Goal: Information Seeking & Learning: Learn about a topic

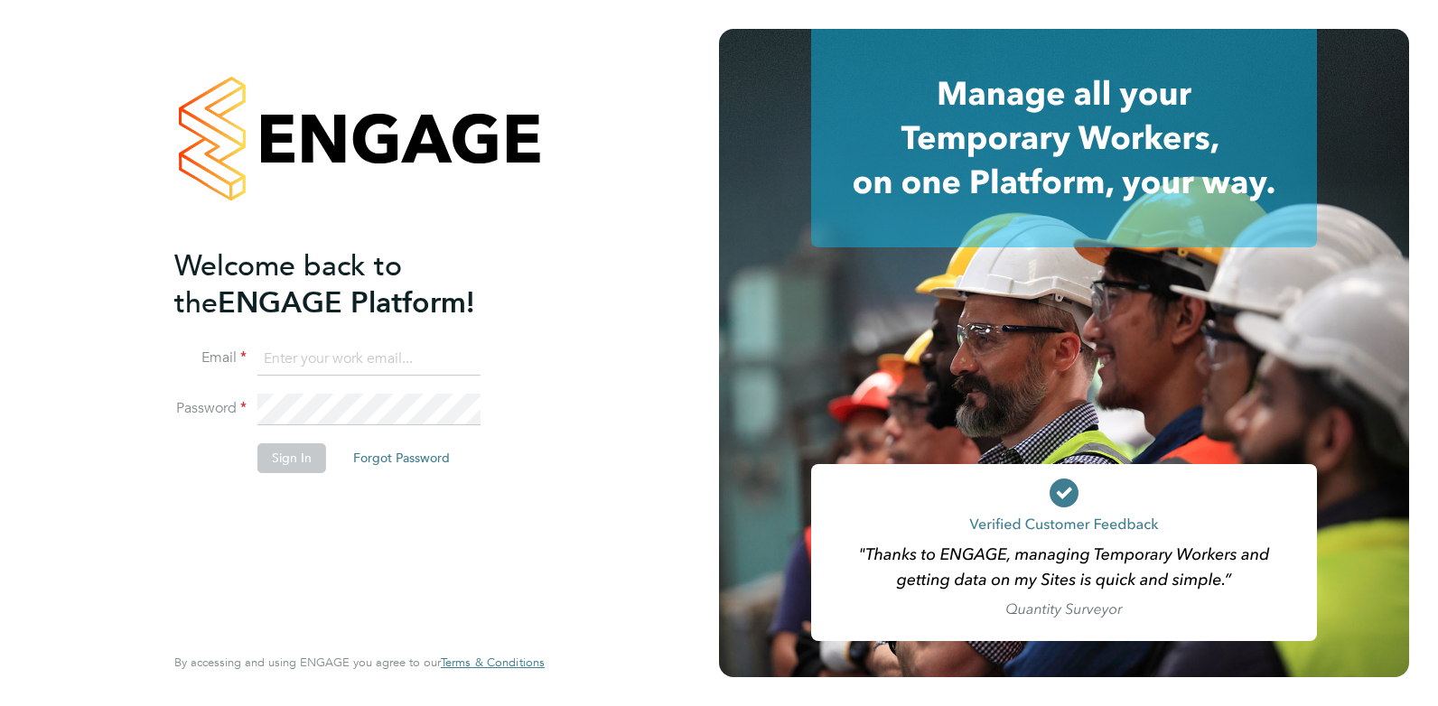
click at [321, 343] on input at bounding box center [368, 359] width 223 height 33
type input "amy@omniapeople.com"
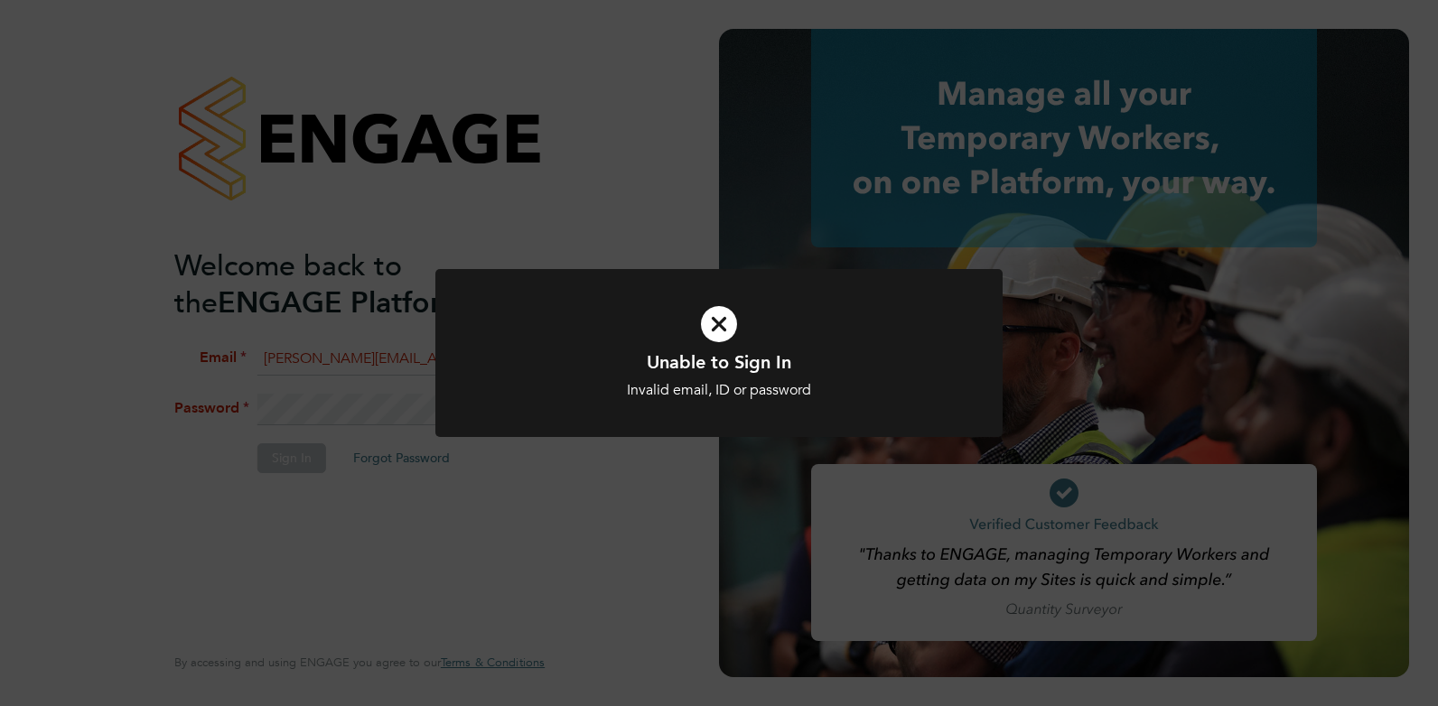
click at [617, 446] on div "Unable to Sign In Invalid email, ID or password Cancel Okay" at bounding box center [718, 364] width 567 height 191
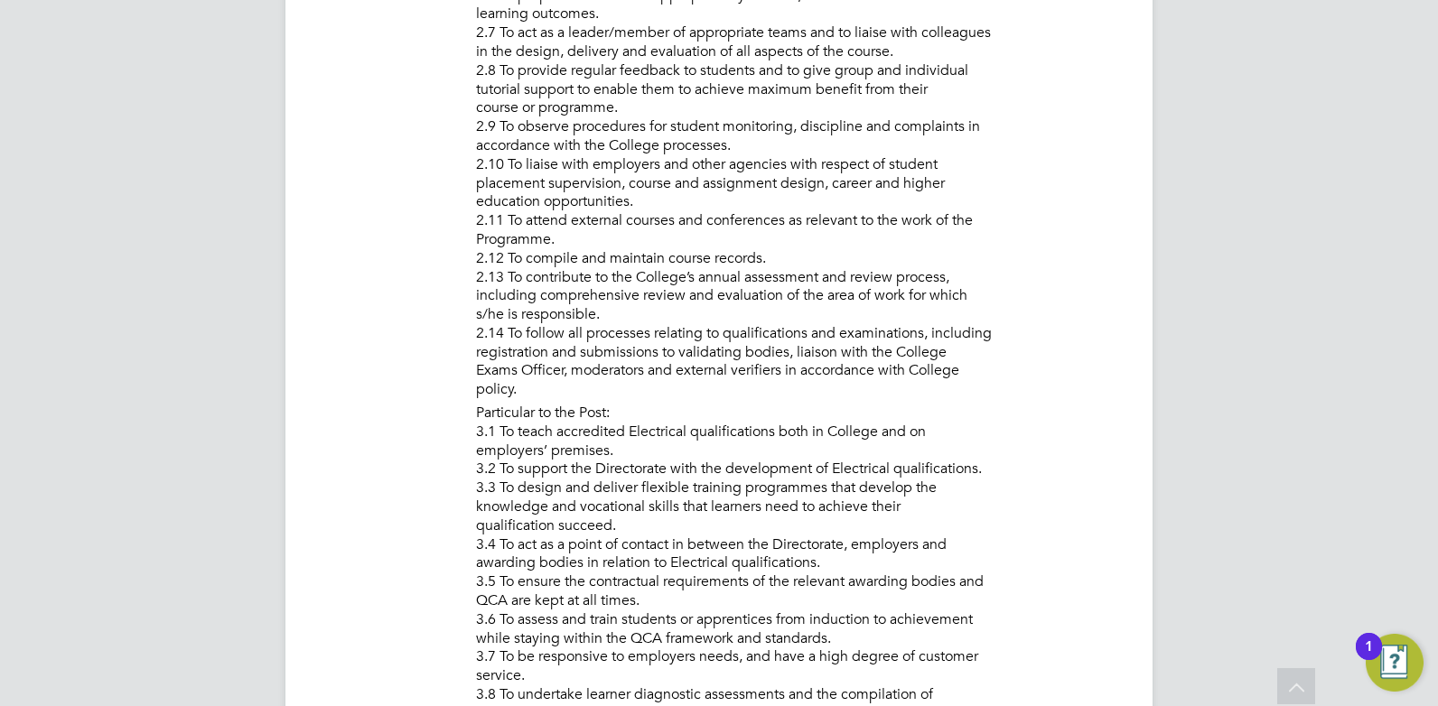
scroll to position [1264, 0]
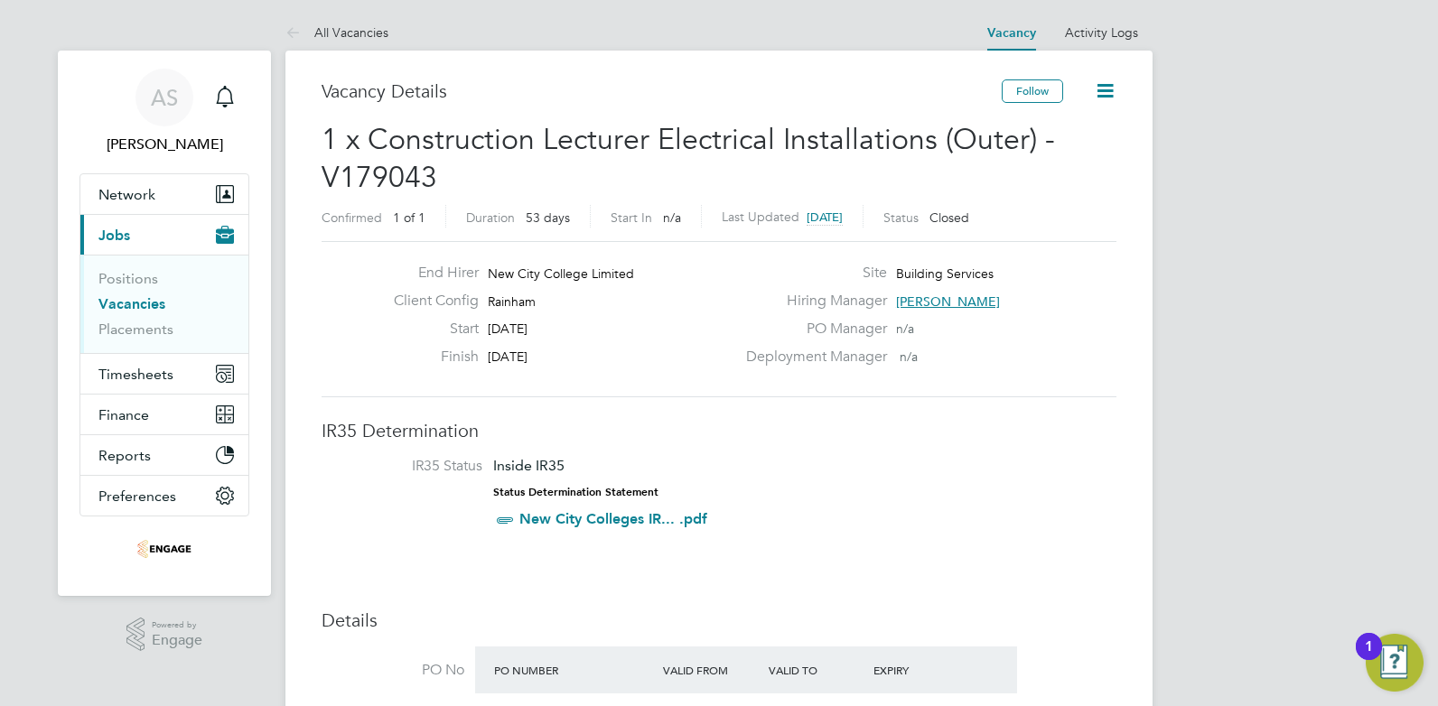
click at [1099, 92] on icon at bounding box center [1105, 90] width 23 height 23
click at [902, 135] on span "1 x Construction Lecturer Electrical Installations (Outer) - V179043" at bounding box center [687, 158] width 733 height 73
click at [135, 300] on link "Vacancies" at bounding box center [131, 303] width 67 height 17
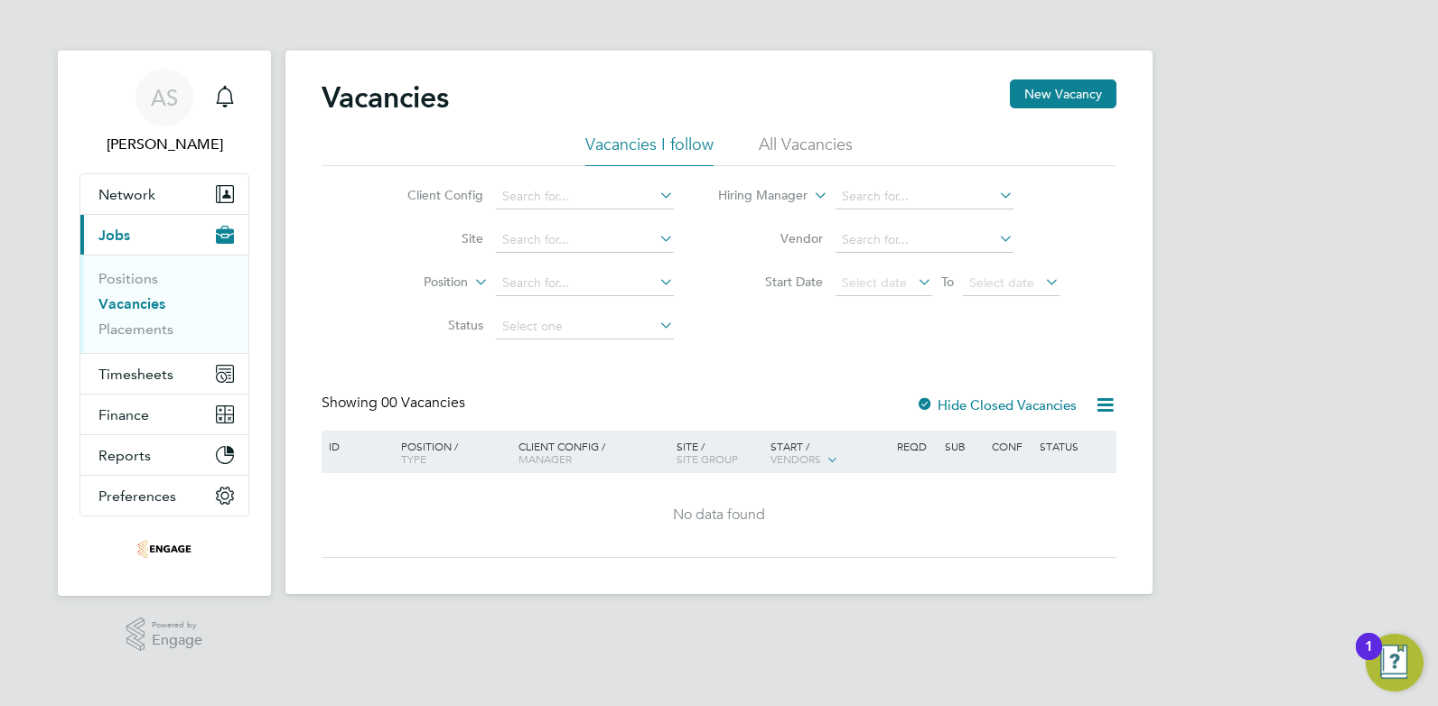
click at [806, 147] on li "All Vacancies" at bounding box center [806, 150] width 94 height 33
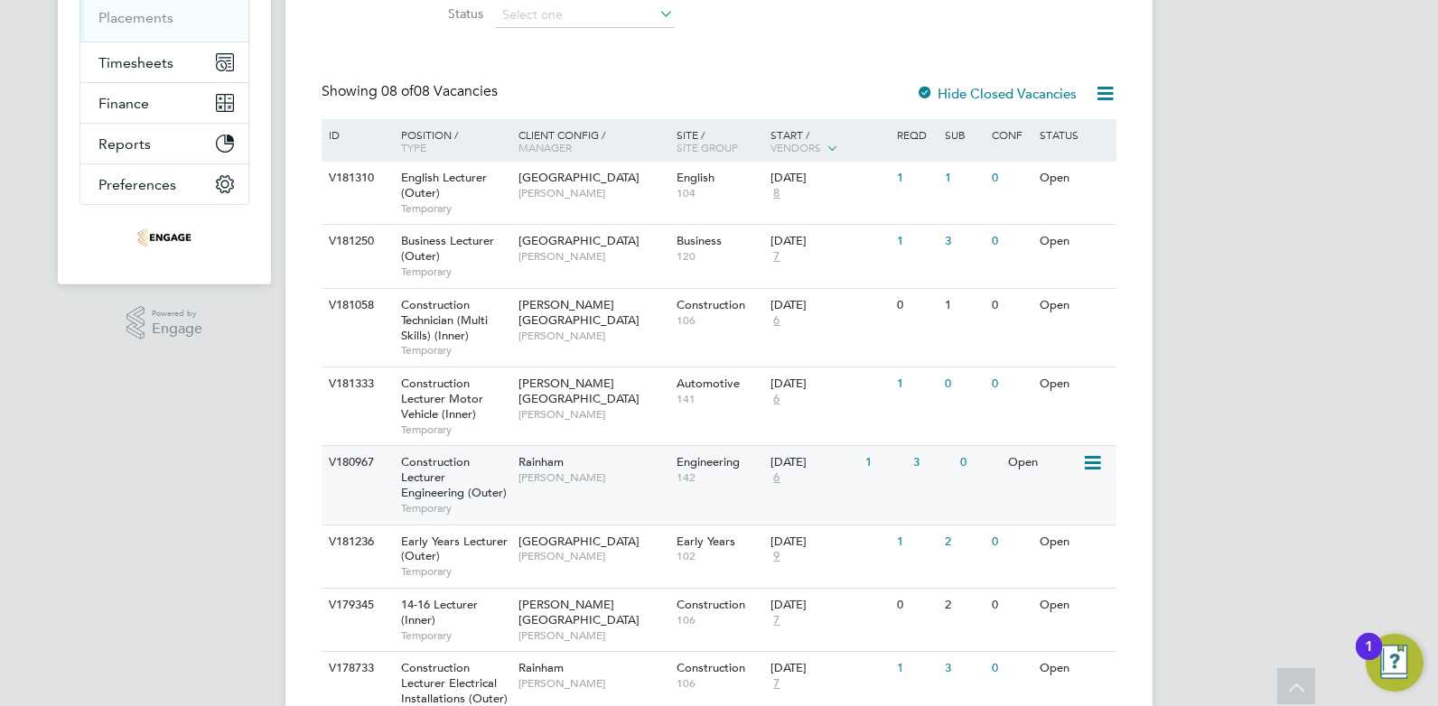
scroll to position [402, 0]
